Goal: Task Accomplishment & Management: Use online tool/utility

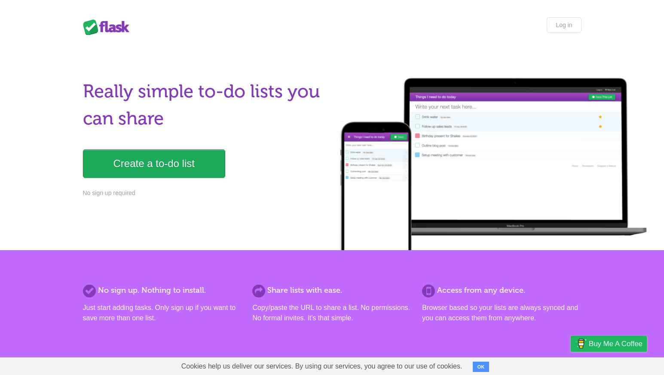
click at [160, 169] on link "Create a to-do list" at bounding box center [154, 163] width 142 height 28
